Goal: Transaction & Acquisition: Purchase product/service

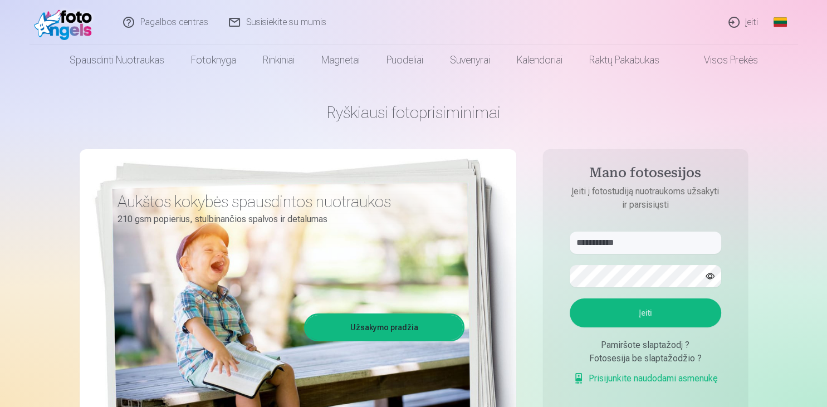
type input "**********"
click at [651, 313] on button "Įeiti" at bounding box center [646, 313] width 152 height 29
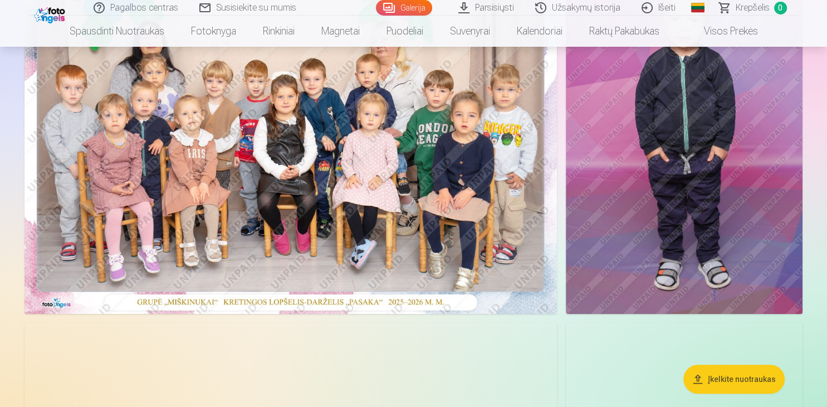
scroll to position [176, 0]
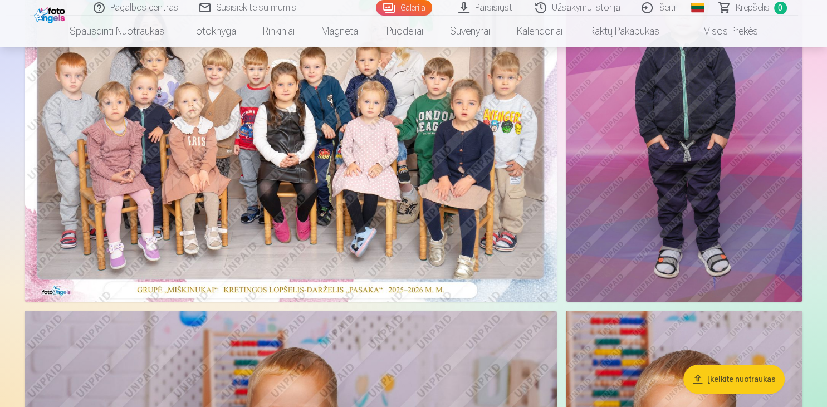
click at [147, 101] on img at bounding box center [291, 124] width 533 height 355
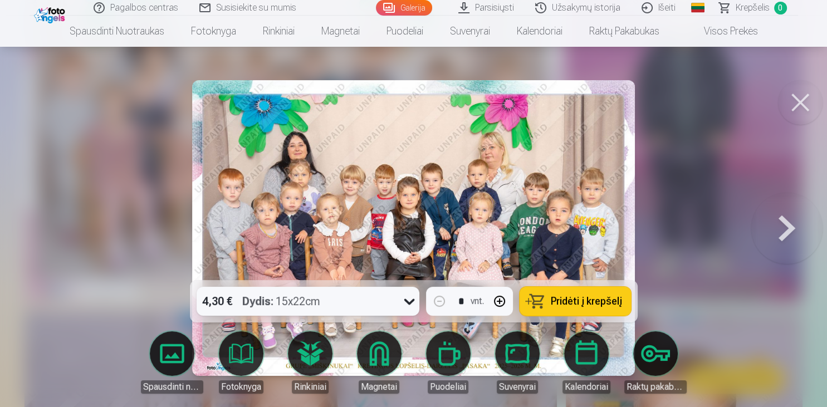
click at [315, 296] on div "Dydis : 15x22cm" at bounding box center [281, 301] width 78 height 29
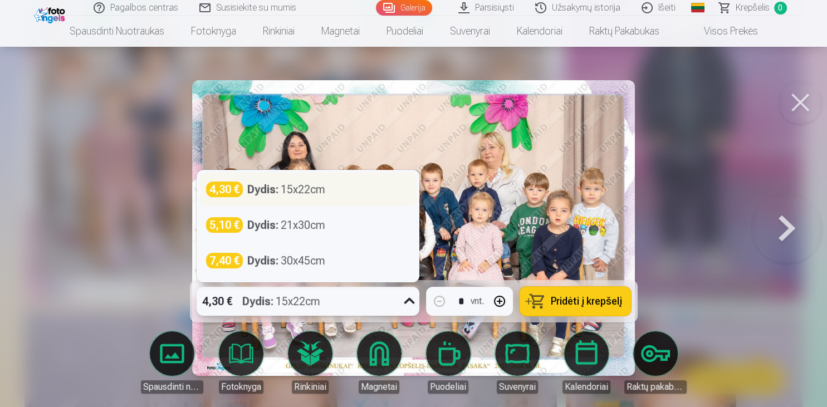
click at [322, 188] on div "Dydis : 15x22cm" at bounding box center [286, 190] width 78 height 16
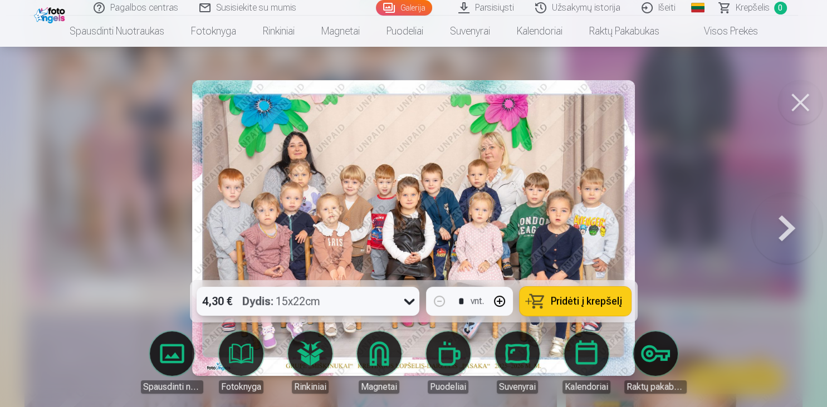
click at [587, 300] on span "Pridėti į krepšelį" at bounding box center [586, 301] width 71 height 10
click at [803, 98] on button at bounding box center [800, 102] width 45 height 45
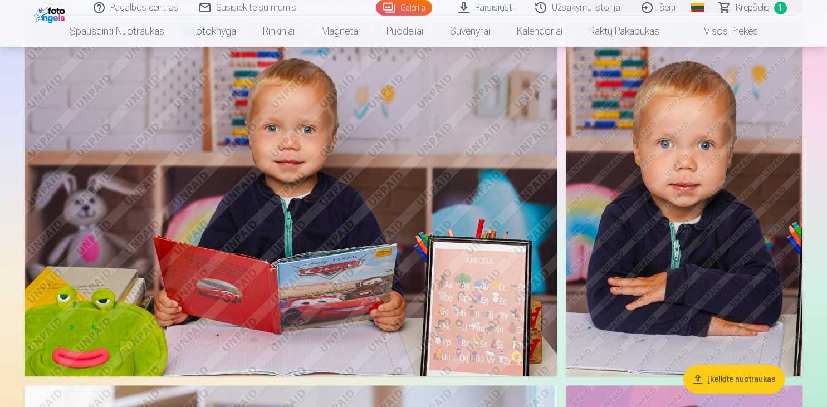
scroll to position [470, 0]
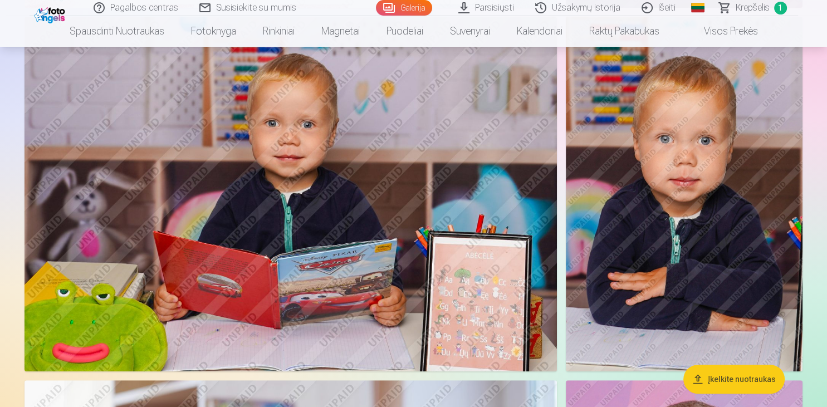
click at [348, 222] on img at bounding box center [291, 194] width 533 height 355
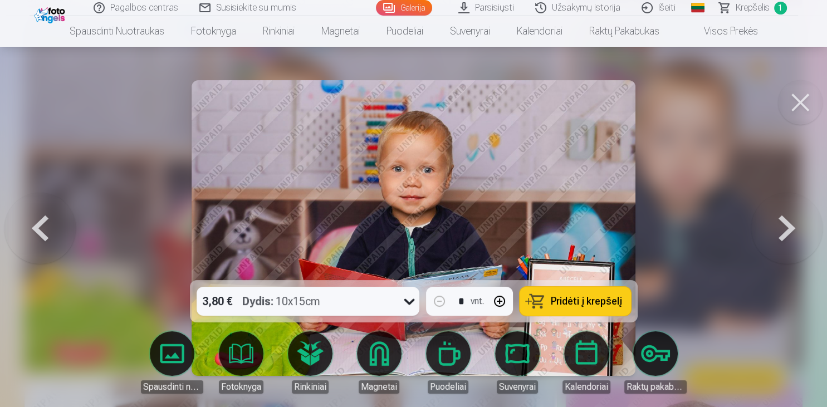
click at [576, 301] on span "Pridėti į krepšelį" at bounding box center [586, 301] width 71 height 10
click at [808, 110] on button at bounding box center [800, 102] width 45 height 45
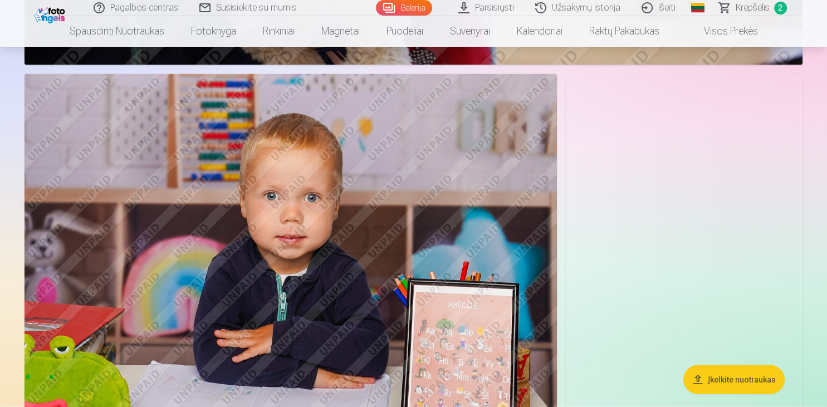
scroll to position [2176, 0]
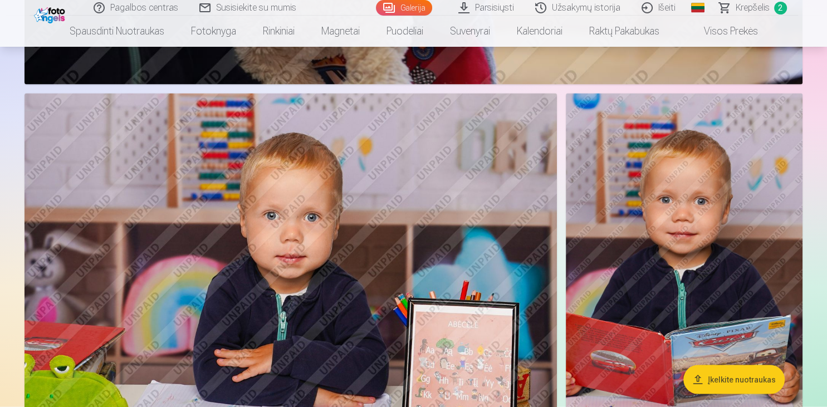
click at [707, 222] on img at bounding box center [684, 271] width 237 height 355
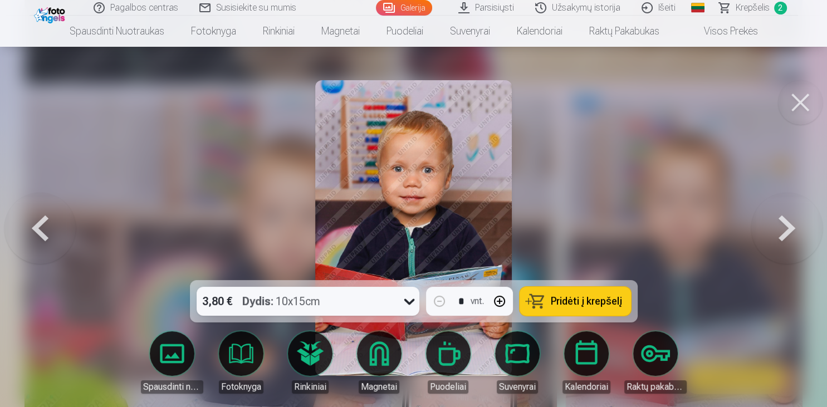
click at [507, 300] on button "button" at bounding box center [499, 301] width 27 height 27
click at [604, 302] on span "Pridėti į krepšelį" at bounding box center [586, 301] width 71 height 10
type input "*"
click at [798, 109] on button at bounding box center [800, 102] width 45 height 45
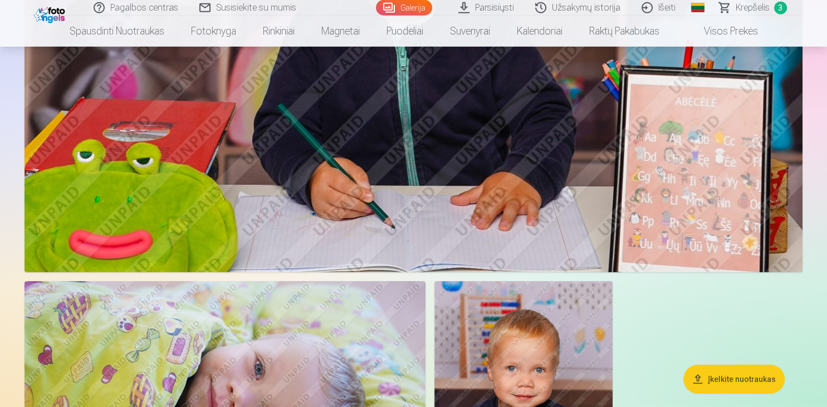
scroll to position [3411, 0]
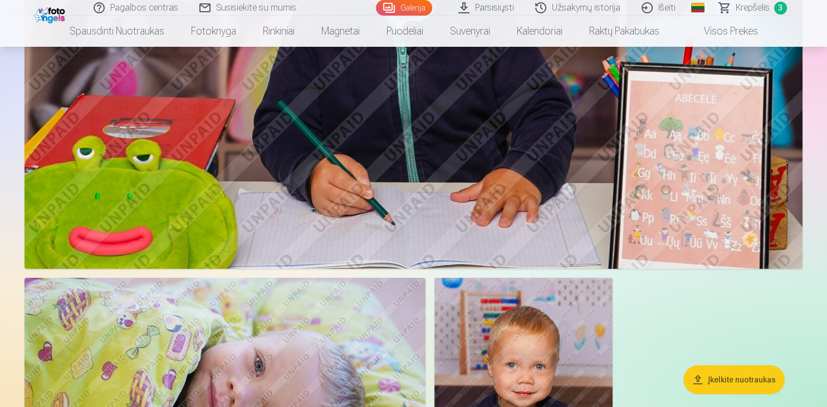
click at [471, 246] on img at bounding box center [414, 9] width 778 height 519
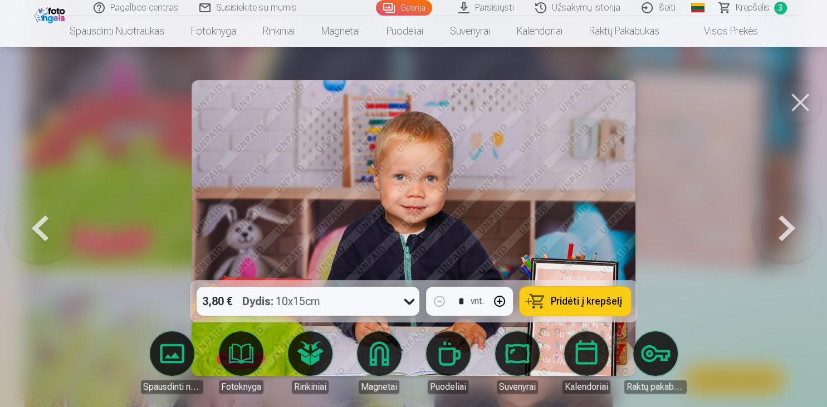
click at [501, 302] on button "button" at bounding box center [499, 301] width 27 height 27
drag, startPoint x: 440, startPoint y: 300, endPoint x: 467, endPoint y: 309, distance: 28.2
click at [442, 300] on button "button" at bounding box center [439, 301] width 27 height 27
type input "*"
click at [597, 301] on span "Pridėti į krepšelį" at bounding box center [586, 301] width 71 height 10
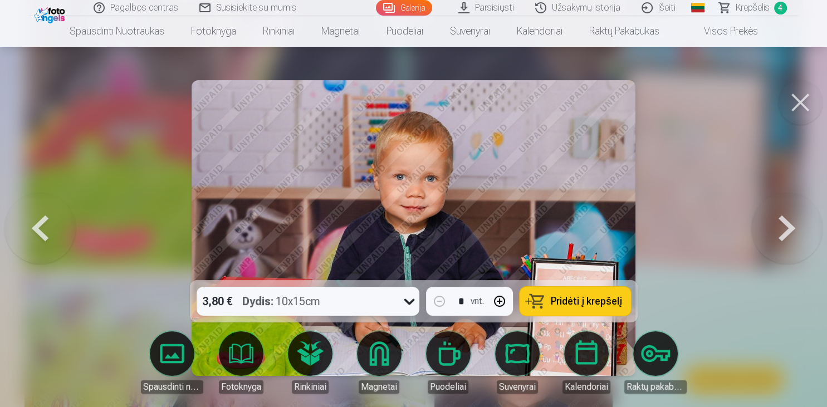
click at [808, 98] on button at bounding box center [800, 102] width 45 height 45
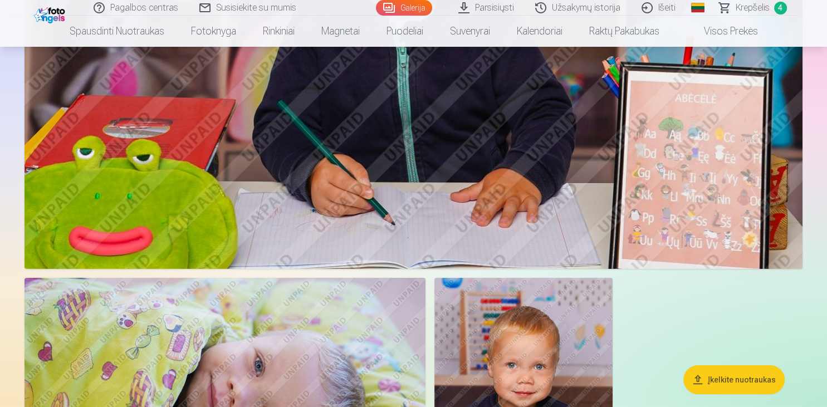
click at [760, 9] on span "Krepšelis" at bounding box center [753, 7] width 34 height 13
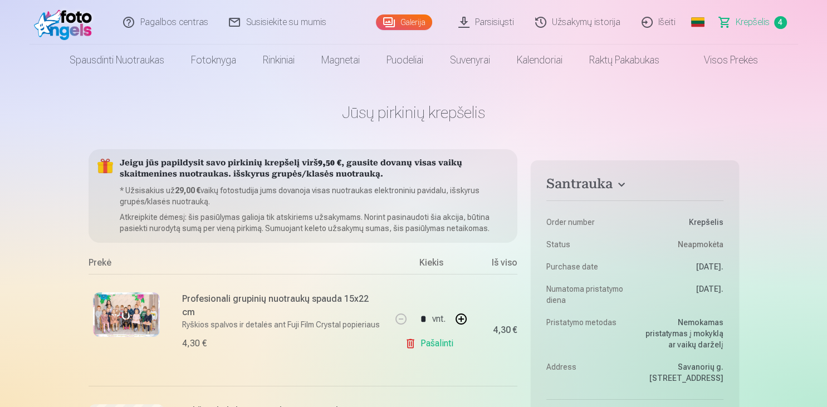
scroll to position [353, 0]
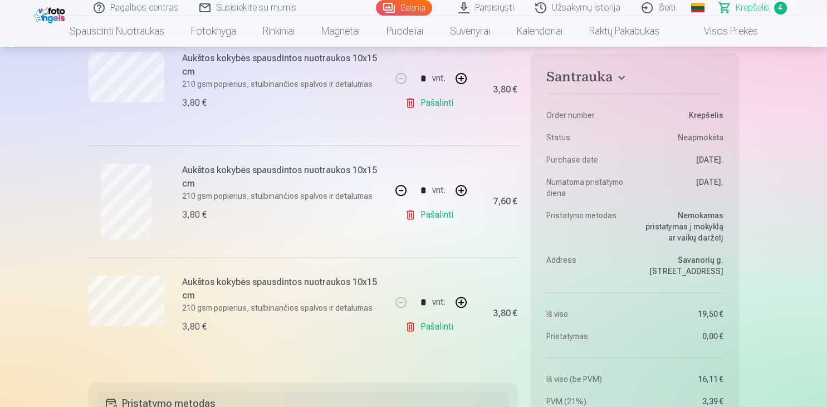
click at [440, 108] on link "Pašalinti" at bounding box center [431, 103] width 53 height 22
type input "*"
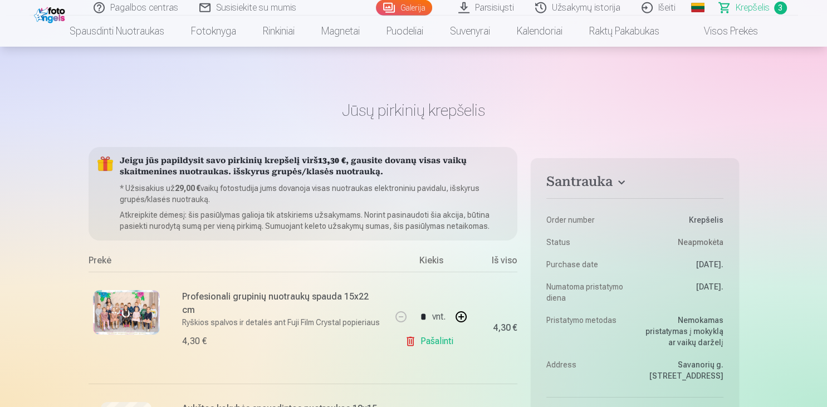
scroll to position [0, 0]
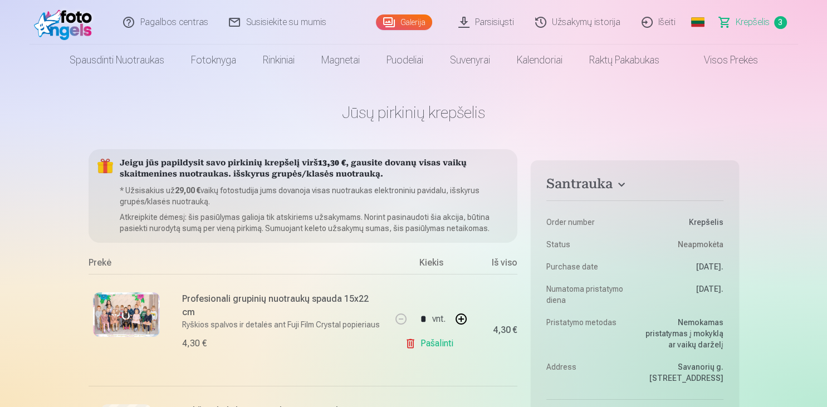
click at [396, 22] on link "Galerija" at bounding box center [404, 22] width 56 height 16
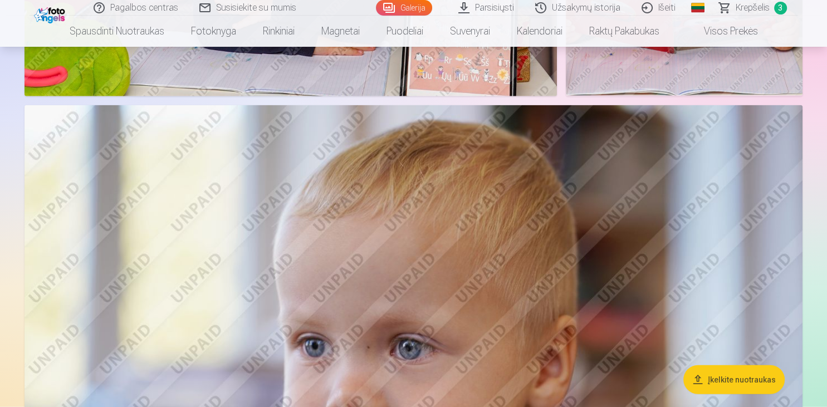
scroll to position [2235, 0]
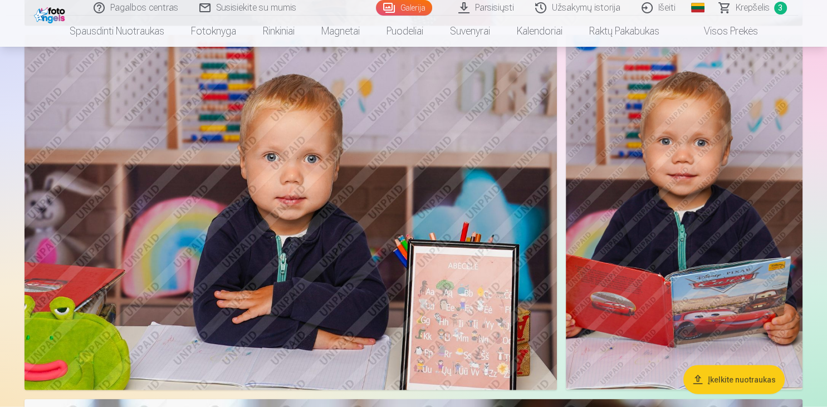
click at [460, 248] on img at bounding box center [291, 212] width 533 height 355
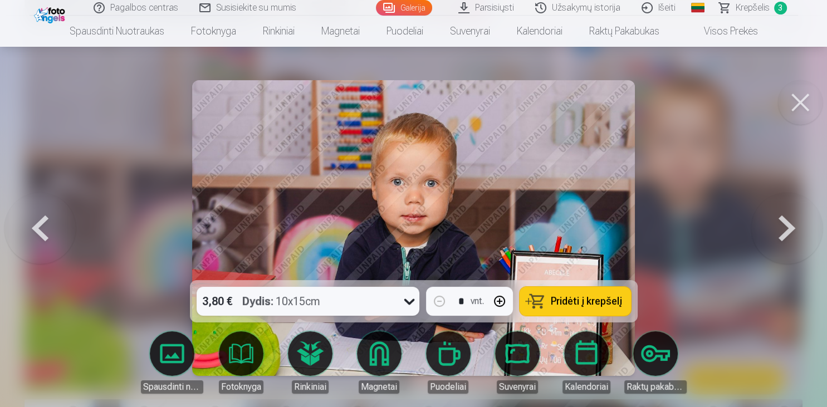
click at [593, 302] on span "Pridėti į krepšelį" at bounding box center [586, 301] width 71 height 10
click at [807, 109] on button at bounding box center [800, 102] width 45 height 45
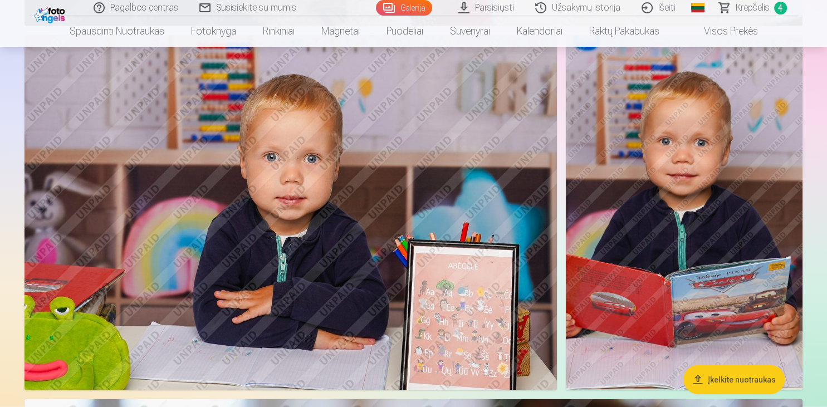
click at [744, 14] on span "Krepšelis" at bounding box center [753, 7] width 34 height 13
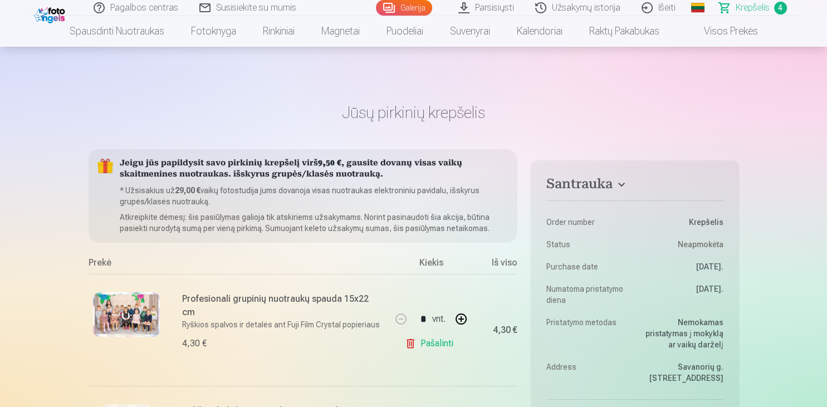
scroll to position [294, 0]
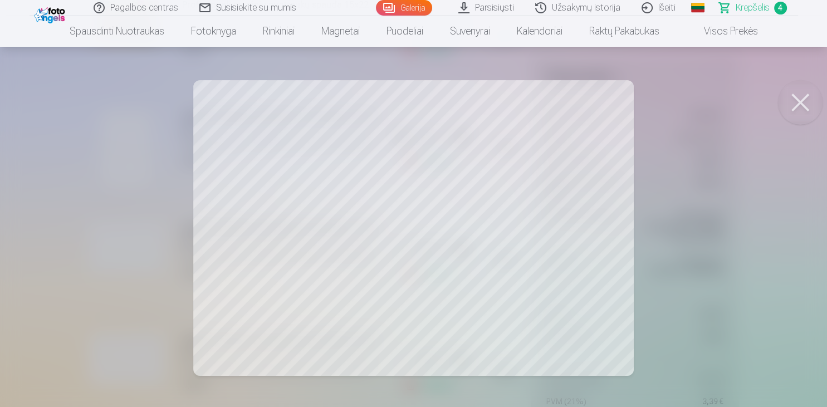
click at [799, 97] on button at bounding box center [800, 102] width 45 height 45
click at [793, 104] on button at bounding box center [800, 102] width 45 height 45
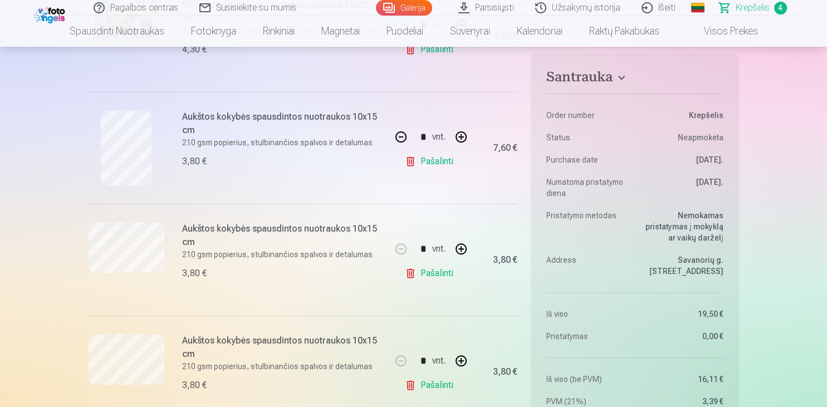
click at [437, 378] on link "Pašalinti" at bounding box center [431, 385] width 53 height 22
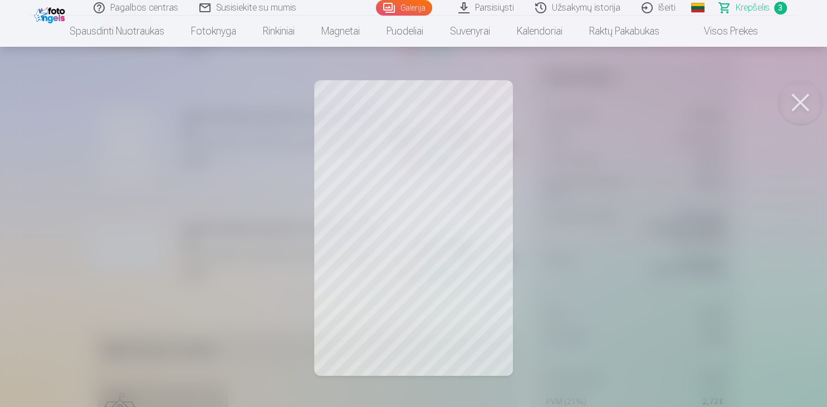
drag, startPoint x: 792, startPoint y: 101, endPoint x: 808, endPoint y: 108, distance: 17.0
click at [802, 99] on button at bounding box center [800, 102] width 45 height 45
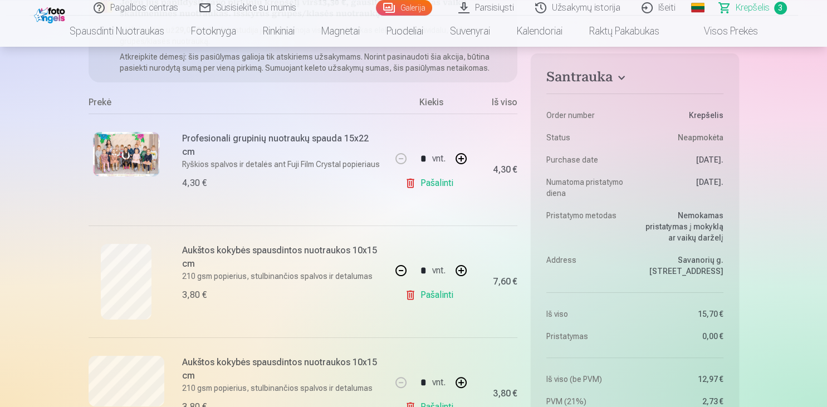
scroll to position [176, 0]
